Goal: Task Accomplishment & Management: Manage account settings

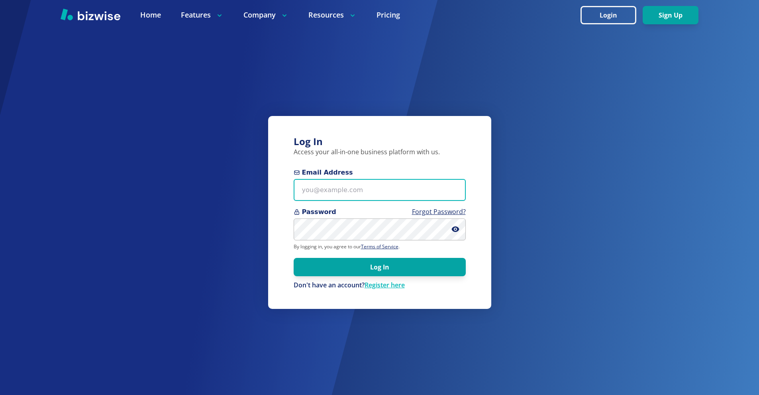
click at [387, 191] on input "Email Address" at bounding box center [380, 190] width 172 height 22
paste input "[EMAIL_ADDRESS][DOMAIN_NAME]"
type input "[EMAIL_ADDRESS][DOMAIN_NAME]"
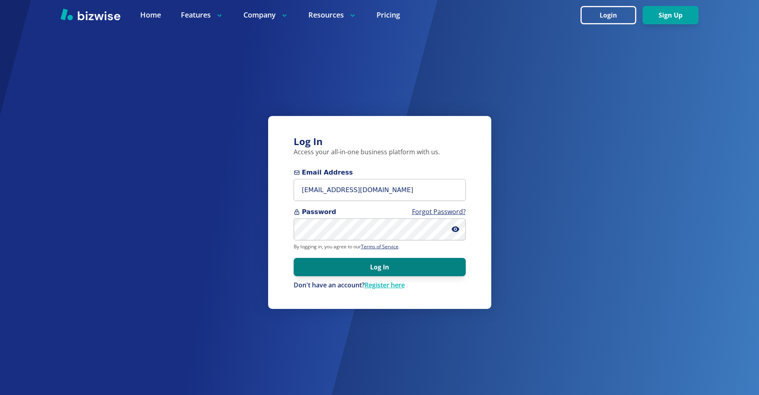
click at [386, 269] on button "Log In" at bounding box center [380, 267] width 172 height 18
